Goal: Information Seeking & Learning: Check status

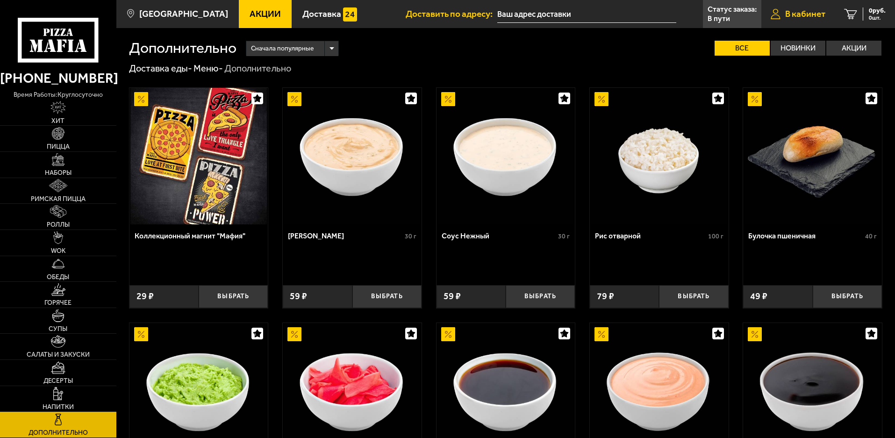
click at [806, 15] on span "В кабинет" at bounding box center [805, 13] width 40 height 9
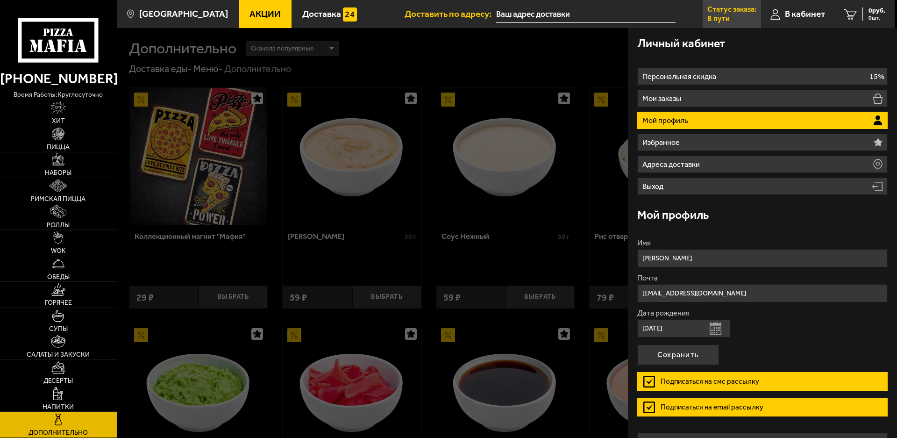
click at [736, 16] on link "Статус заказа: В пути" at bounding box center [732, 14] width 58 height 28
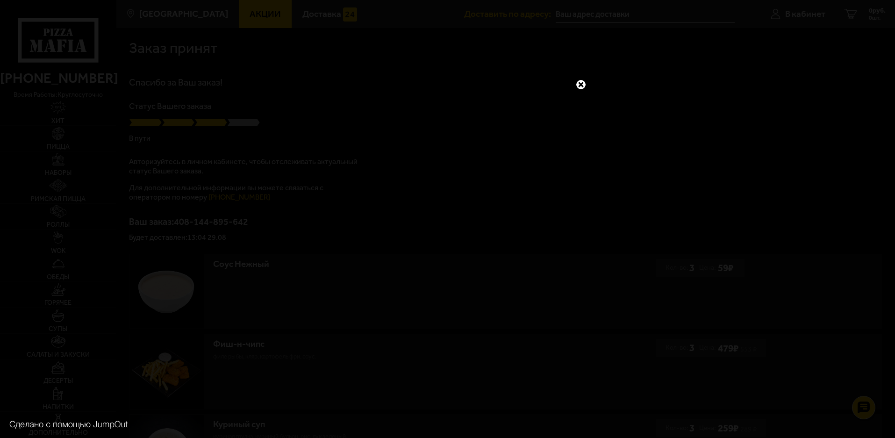
click at [582, 85] on link at bounding box center [581, 85] width 12 height 12
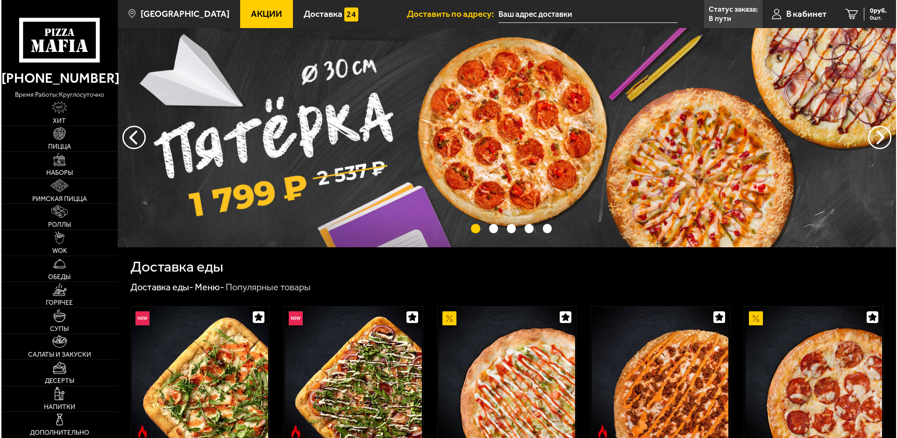
scroll to position [187, 0]
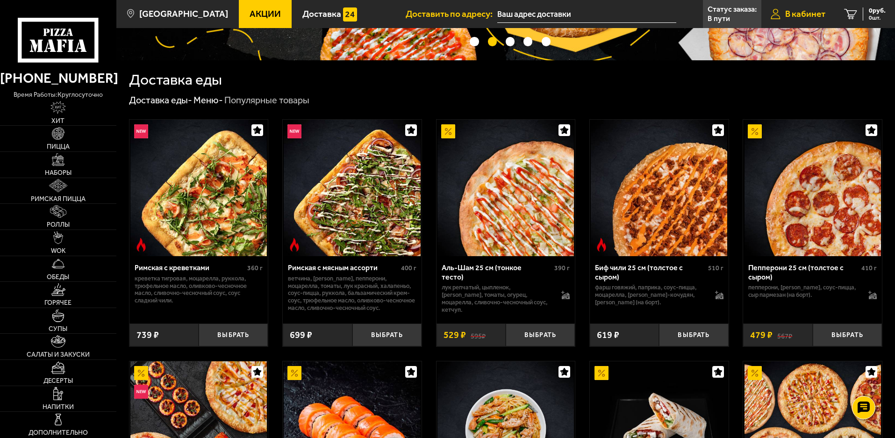
click at [792, 10] on span "В кабинет" at bounding box center [805, 13] width 40 height 9
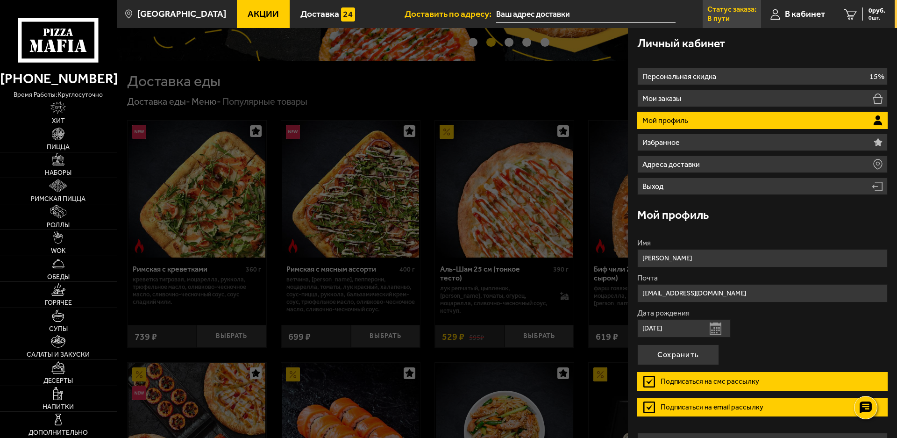
click at [747, 14] on link "Статус заказа: В пути" at bounding box center [732, 14] width 58 height 28
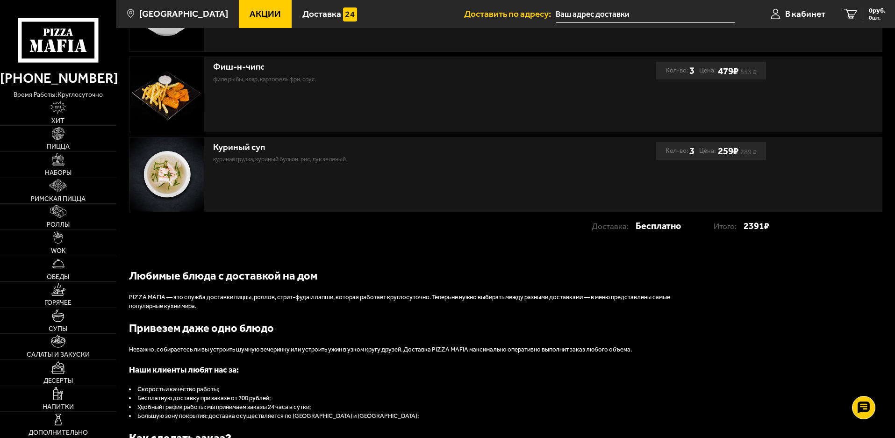
scroll to position [327, 0]
